Goal: Transaction & Acquisition: Purchase product/service

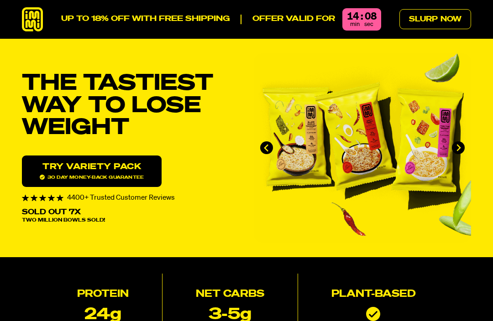
click at [447, 23] on link "Slurp Now" at bounding box center [436, 19] width 72 height 20
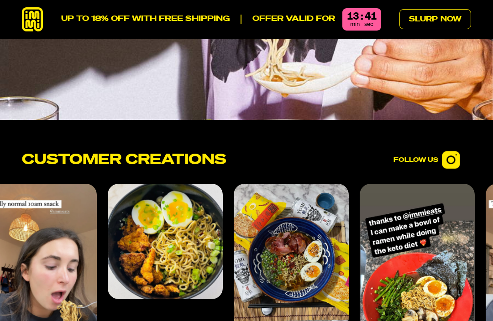
scroll to position [3252, 0]
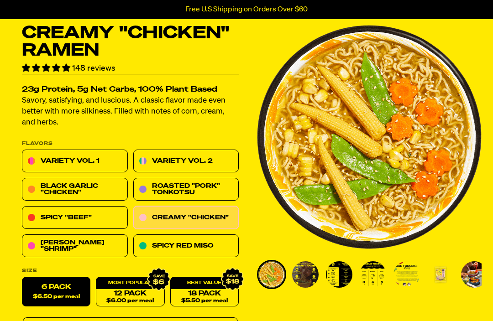
scroll to position [37, 0]
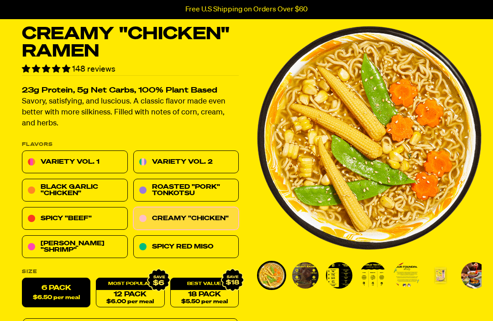
click at [194, 218] on link "Creamy "Chicken"" at bounding box center [186, 219] width 106 height 23
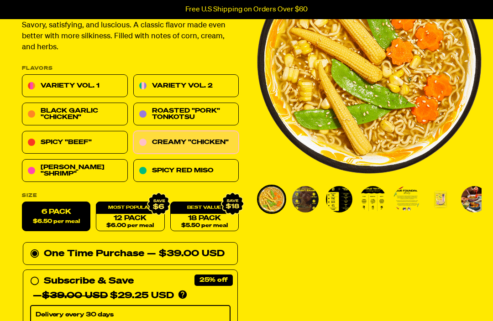
scroll to position [113, 0]
click at [92, 142] on link "Spicy "Beef"" at bounding box center [75, 143] width 106 height 23
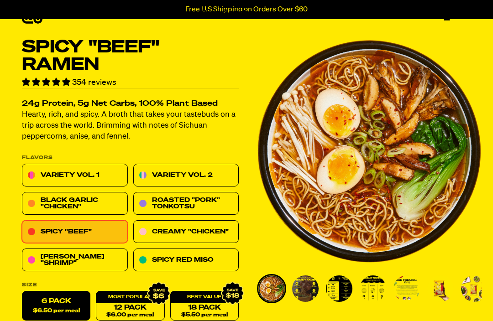
scroll to position [9, 0]
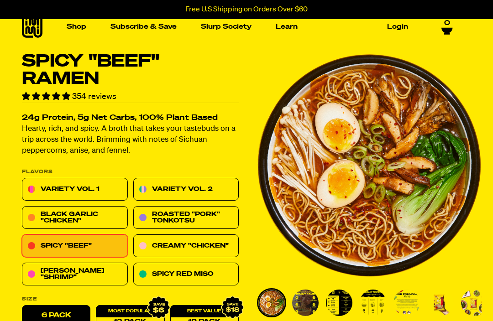
click at [214, 247] on link "Creamy "Chicken"" at bounding box center [186, 246] width 106 height 23
